Goal: Task Accomplishment & Management: Manage account settings

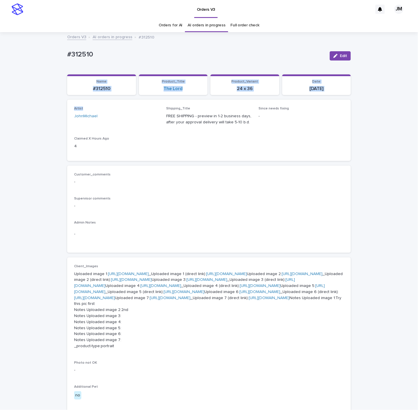
drag, startPoint x: 84, startPoint y: 84, endPoint x: 129, endPoint y: 100, distance: 47.6
click at [131, 101] on div "Loading... Saving… Name #312510 Product_Title The Lord Product_Variant 24 x 36 …" at bounding box center [209, 336] width 284 height 524
click at [98, 50] on p "#312510" at bounding box center [196, 54] width 258 height 8
drag, startPoint x: 87, startPoint y: 93, endPoint x: 116, endPoint y: 97, distance: 28.6
click at [137, 96] on div "Loading... Saving… Name #312510 Product_Title The Lord Product_Variant 24 x 36 …" at bounding box center [209, 87] width 284 height 26
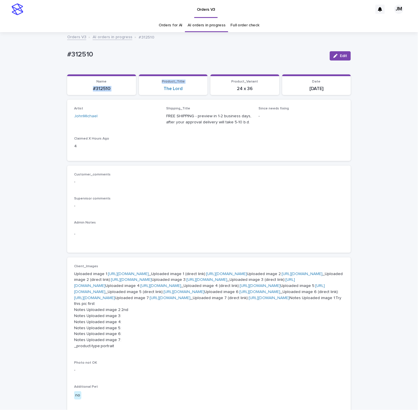
click at [118, 89] on p "#312510" at bounding box center [102, 89] width 62 height 6
drag, startPoint x: 120, startPoint y: 91, endPoint x: 90, endPoint y: 105, distance: 33.0
click at [120, 92] on section "Name #312510" at bounding box center [101, 84] width 69 height 21
click at [8, 138] on div "Loading... Saving… Loading... Saving… #312510 Edit #312510 Edit Sorry, there wa…" at bounding box center [209, 330] width 418 height 594
drag, startPoint x: 96, startPoint y: 90, endPoint x: 120, endPoint y: 96, distance: 24.9
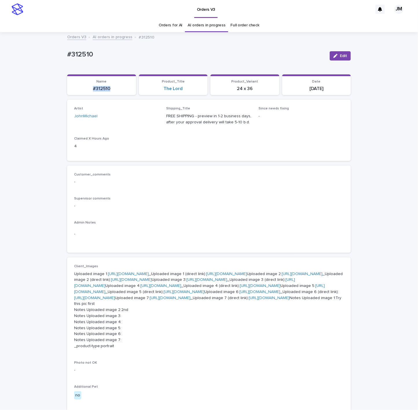
click at [120, 96] on div "Loading... Saving… Name #312510 Product_Title The Lord Product_Variant 24 x 36 …" at bounding box center [209, 87] width 284 height 26
copy p "#312510"
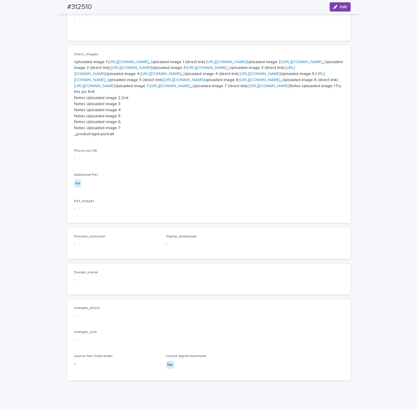
scroll to position [130, 0]
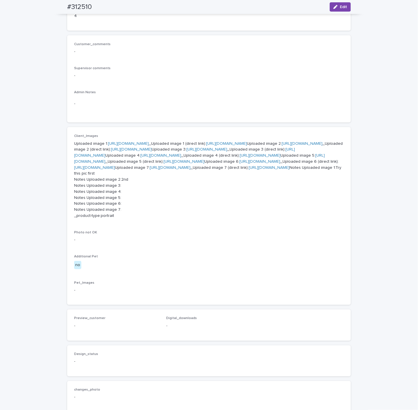
click at [206, 146] on link "[URL][DOMAIN_NAME]" at bounding box center [226, 144] width 41 height 4
drag, startPoint x: 65, startPoint y: 5, endPoint x: 97, endPoint y: 8, distance: 32.0
click at [100, 6] on div "#312510 Edit" at bounding box center [209, 7] width 312 height 14
copy h2 "#312510"
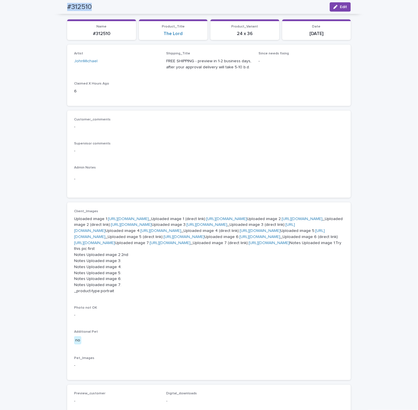
scroll to position [0, 0]
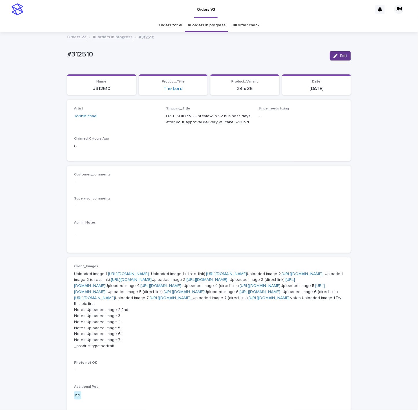
click at [341, 55] on span "Edit" at bounding box center [343, 56] width 7 height 4
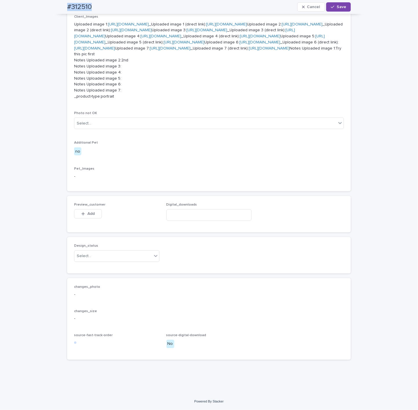
scroll to position [473, 0]
click at [105, 256] on div "Select..." at bounding box center [113, 257] width 78 height 10
click at [103, 264] on div "Uploaded" at bounding box center [113, 268] width 85 height 10
click at [91, 216] on span "Add" at bounding box center [91, 214] width 7 height 4
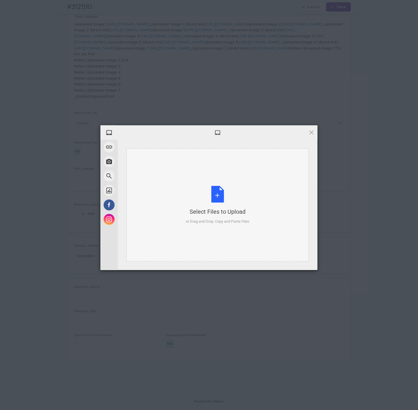
click at [230, 181] on div "Select Files to Upload or Drag and Drop, Copy and Paste Files" at bounding box center [218, 205] width 183 height 113
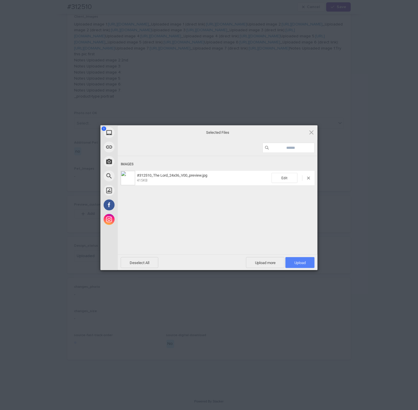
click at [305, 265] on span "Upload 1" at bounding box center [300, 263] width 11 height 4
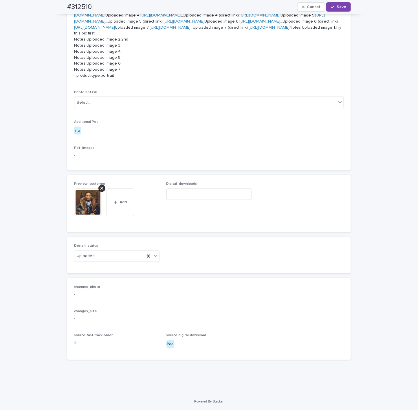
click at [337, 7] on span "Save" at bounding box center [342, 7] width 10 height 4
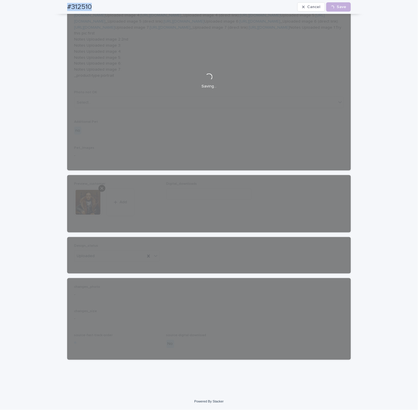
drag, startPoint x: 59, startPoint y: 7, endPoint x: 89, endPoint y: 8, distance: 29.6
click at [99, 10] on div "#312510 Cancel Loading... Save" at bounding box center [209, 7] width 312 height 14
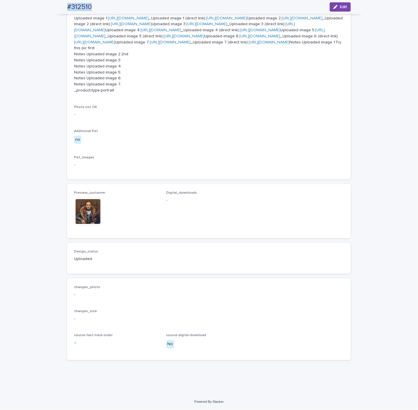
copy h2 "#312510"
click at [90, 217] on img at bounding box center [88, 212] width 28 height 28
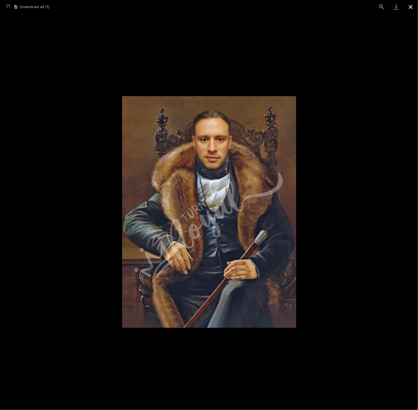
click at [412, 8] on button "Close gallery" at bounding box center [411, 7] width 14 height 14
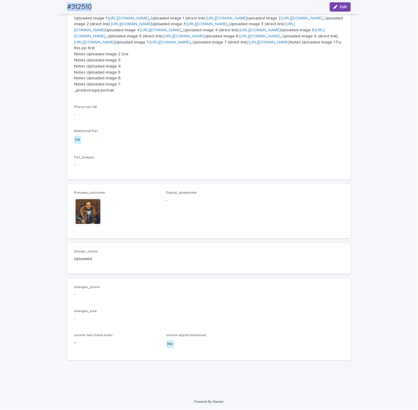
click at [80, 220] on img at bounding box center [88, 212] width 28 height 28
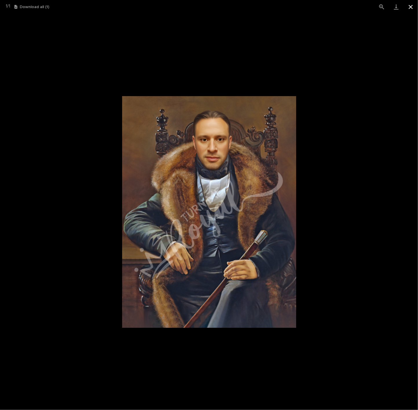
click at [410, 9] on button "Close gallery" at bounding box center [411, 7] width 14 height 14
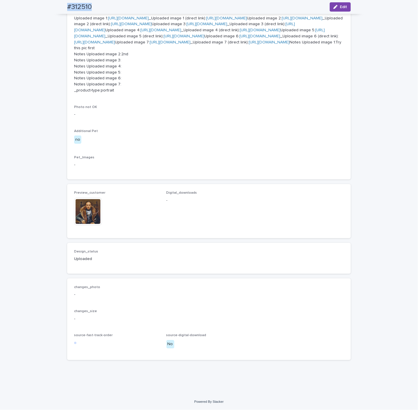
click at [92, 214] on img at bounding box center [88, 212] width 28 height 28
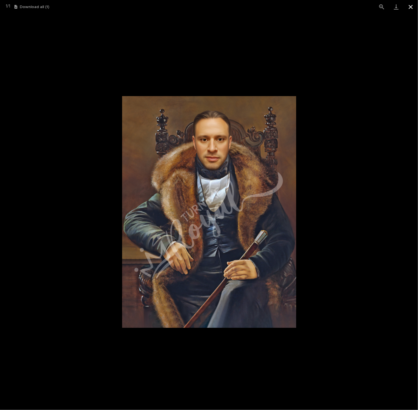
click at [412, 6] on button "Close gallery" at bounding box center [411, 7] width 14 height 14
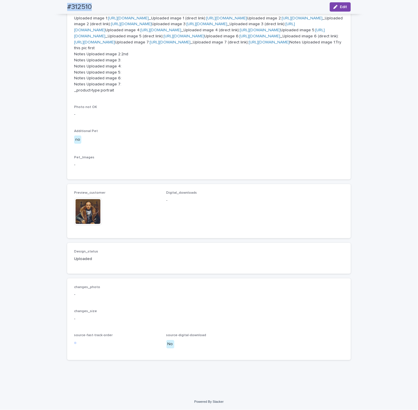
click at [79, 219] on img at bounding box center [88, 212] width 28 height 28
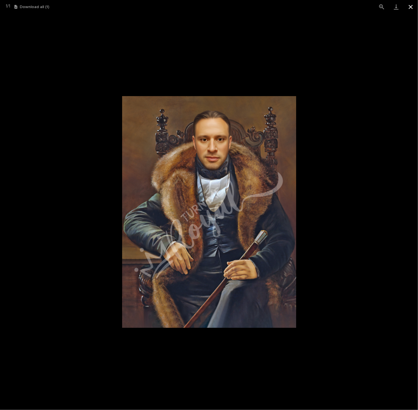
click at [414, 8] on button "Close gallery" at bounding box center [411, 7] width 14 height 14
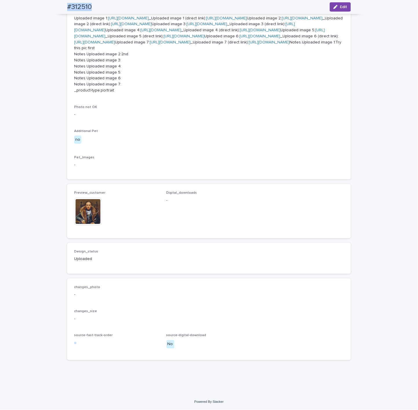
click at [78, 216] on img at bounding box center [88, 212] width 28 height 28
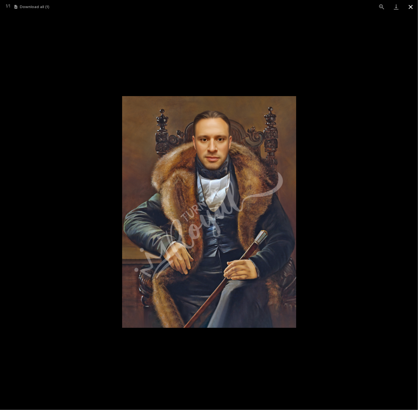
click at [412, 8] on button "Close gallery" at bounding box center [411, 7] width 14 height 14
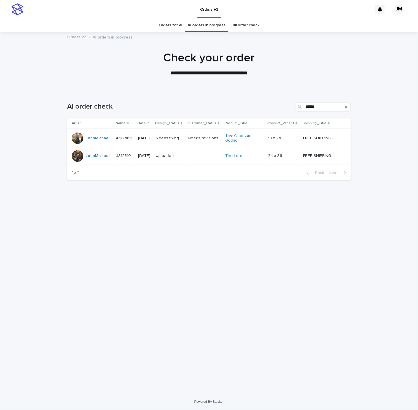
click at [186, 143] on td "Needs fixing" at bounding box center [170, 138] width 32 height 19
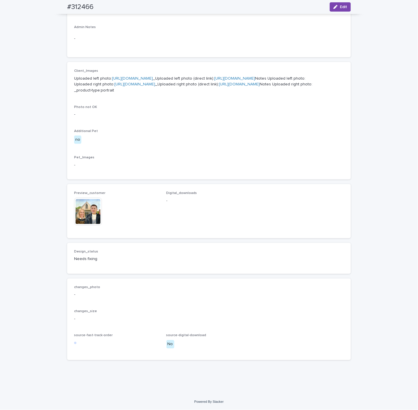
scroll to position [262, 0]
click at [85, 209] on img at bounding box center [88, 212] width 28 height 28
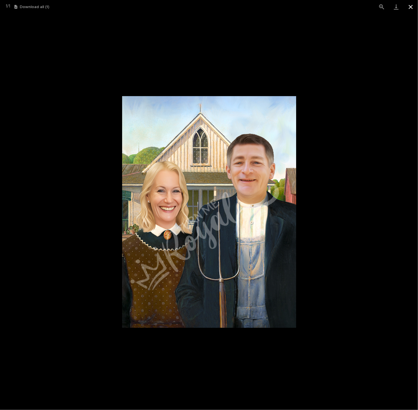
click at [411, 10] on button "Close gallery" at bounding box center [411, 7] width 14 height 14
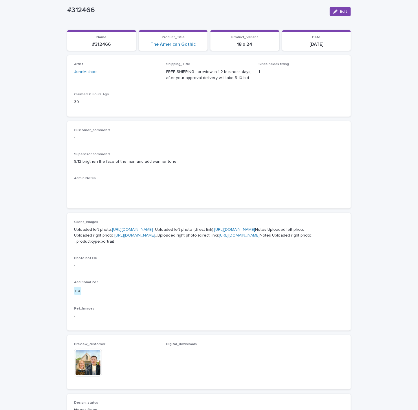
scroll to position [130, 0]
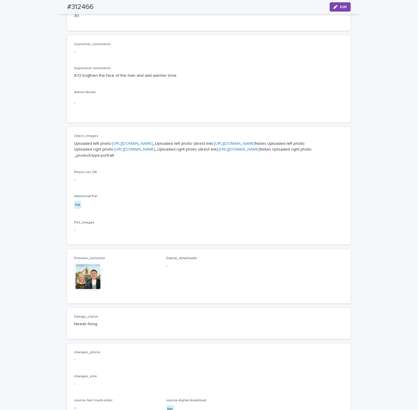
click at [89, 291] on img at bounding box center [88, 277] width 28 height 28
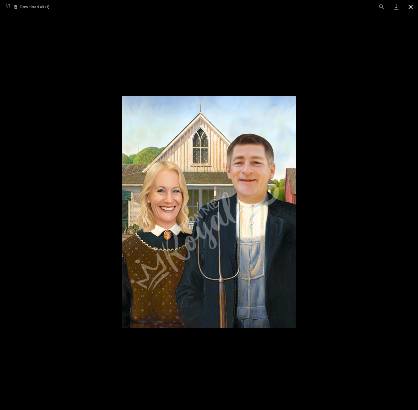
click at [413, 3] on button "Close gallery" at bounding box center [411, 7] width 14 height 14
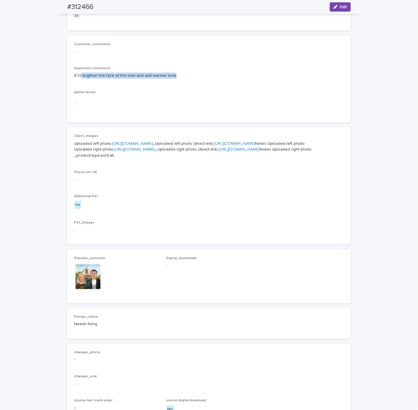
drag, startPoint x: 78, startPoint y: 73, endPoint x: 170, endPoint y: 79, distance: 92.9
click at [174, 78] on p "8/12 brigthen the face of the man and add warmer tone" at bounding box center [209, 76] width 270 height 6
copy p "brigthen the face of the man and add warmer tone"
click at [153, 146] on link "[URL][DOMAIN_NAME]" at bounding box center [132, 144] width 41 height 4
click at [219, 152] on link "[URL][DOMAIN_NAME]" at bounding box center [239, 150] width 41 height 4
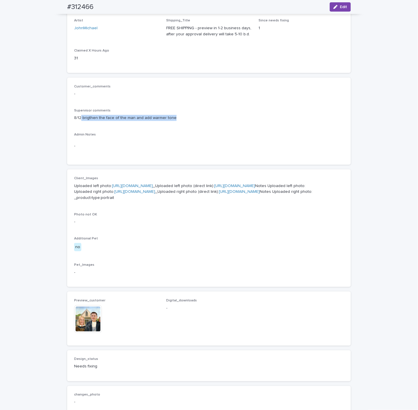
scroll to position [1, 0]
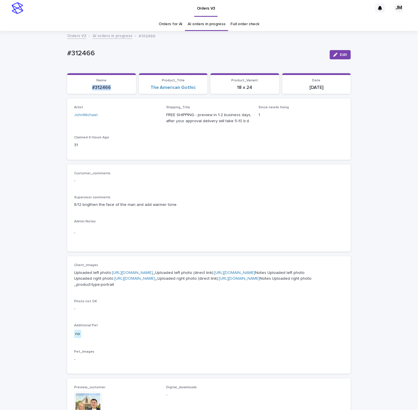
drag, startPoint x: 95, startPoint y: 89, endPoint x: 105, endPoint y: 83, distance: 11.7
click at [118, 90] on p "#312466" at bounding box center [102, 88] width 62 height 6
copy p "#312466"
drag, startPoint x: 339, startPoint y: 56, endPoint x: 151, endPoint y: 293, distance: 302.9
click at [340, 56] on span "Edit" at bounding box center [343, 55] width 7 height 4
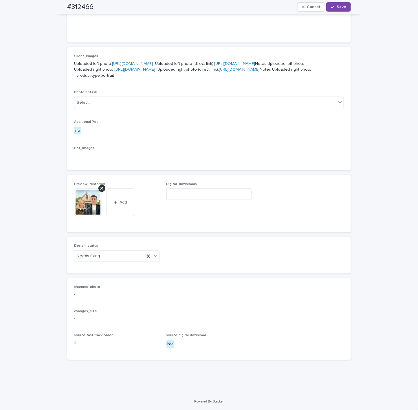
scroll to position [277, 0]
click at [103, 256] on div "Needs fixing" at bounding box center [109, 257] width 71 height 10
click at [98, 270] on div "Uploaded" at bounding box center [113, 268] width 85 height 10
click at [100, 190] on div at bounding box center [102, 188] width 7 height 7
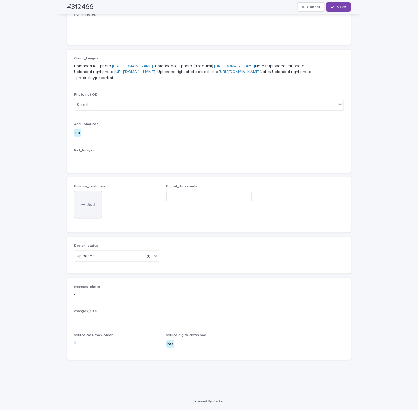
scroll to position [256, 0]
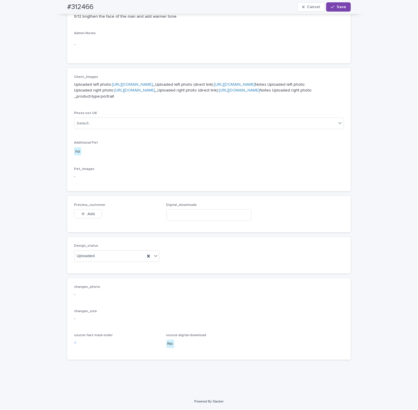
click at [95, 211] on button "Add" at bounding box center [88, 214] width 28 height 9
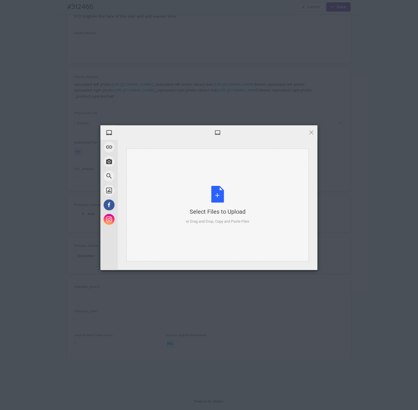
click at [269, 199] on div "Select Files to Upload or Drag and Drop, Copy and Paste Files" at bounding box center [218, 205] width 183 height 113
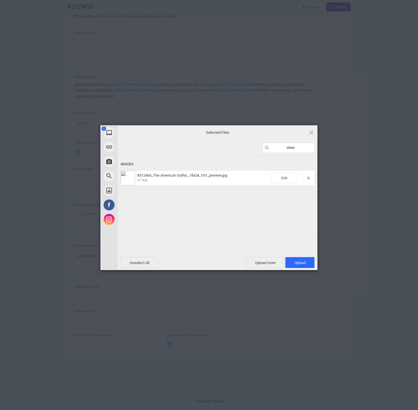
click at [385, 72] on div "1 My Device Link (URL) Take Photo Web Search Unsplash Facebook Instagram Select…" at bounding box center [209, 205] width 418 height 410
click at [296, 261] on span "Upload 1" at bounding box center [300, 263] width 11 height 4
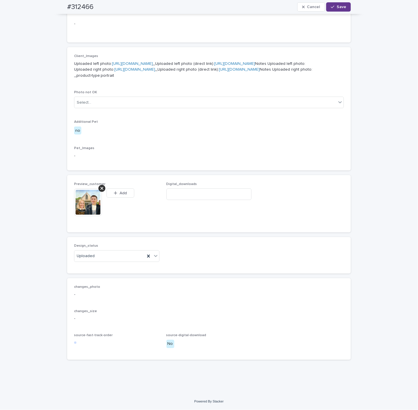
click at [339, 9] on span "Save" at bounding box center [342, 7] width 10 height 4
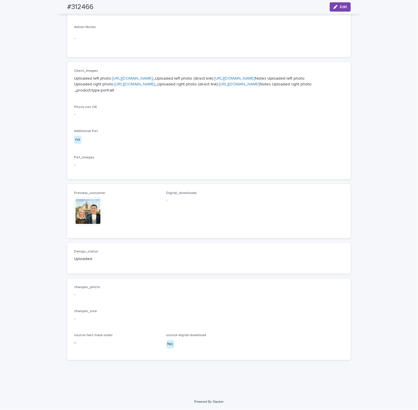
scroll to position [259, 0]
click at [92, 216] on img at bounding box center [88, 212] width 28 height 28
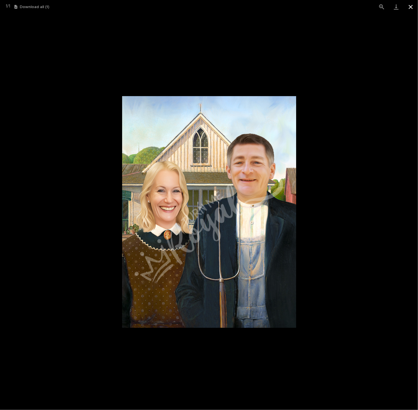
click at [415, 11] on button "Close gallery" at bounding box center [411, 7] width 14 height 14
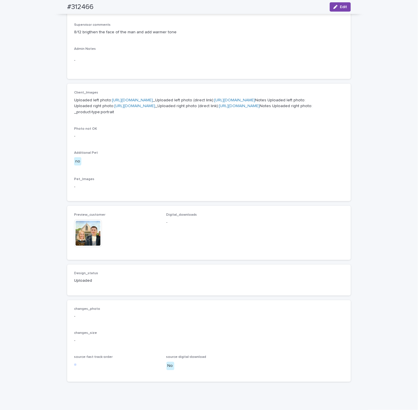
scroll to position [41, 0]
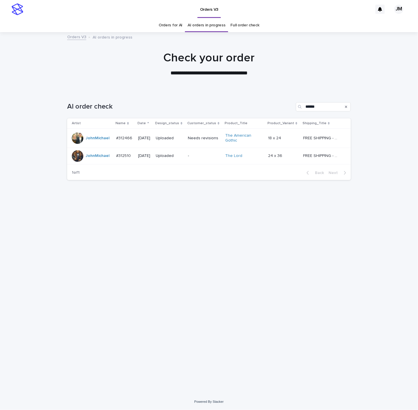
click at [183, 143] on div "Uploaded" at bounding box center [170, 139] width 28 height 10
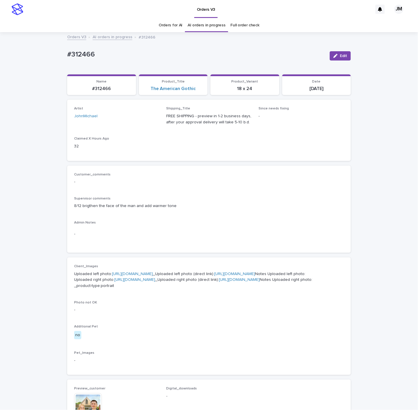
scroll to position [19, 0]
